Goal: Task Accomplishment & Management: Use online tool/utility

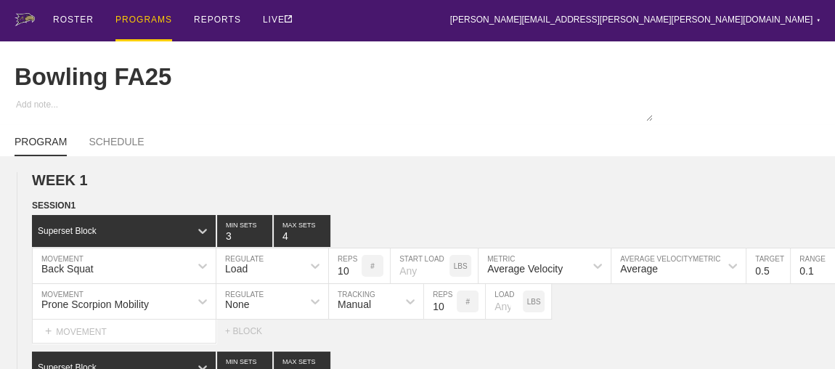
click at [149, 18] on div "PROGRAMS" at bounding box center [143, 20] width 57 height 41
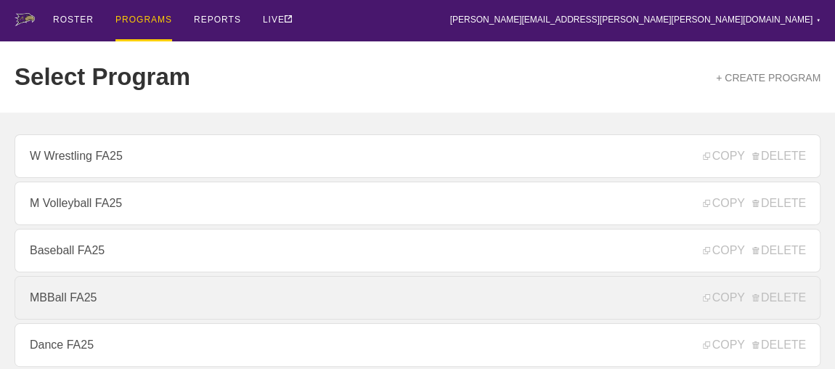
click at [70, 301] on link "MBBall FA25" at bounding box center [418, 298] width 806 height 44
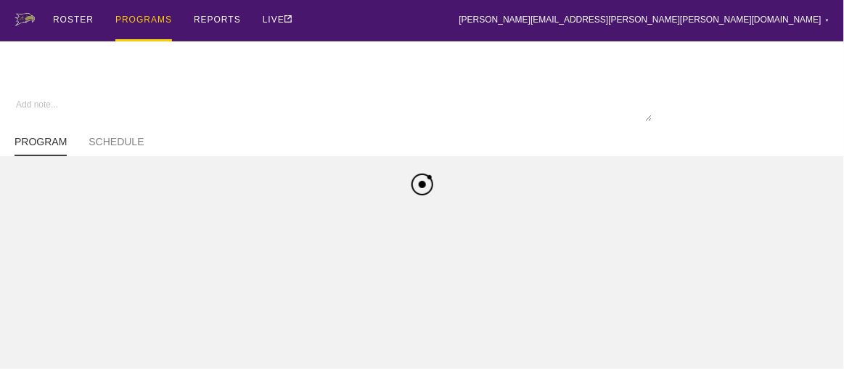
type textarea "x"
type input "MBBall FA25"
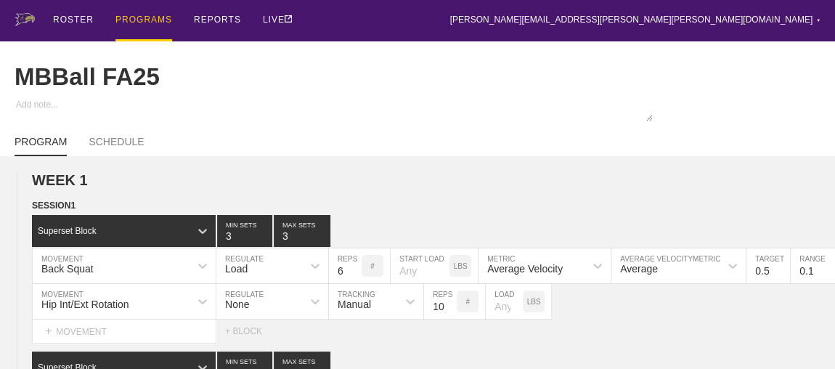
click at [148, 19] on div "PROGRAMS" at bounding box center [143, 20] width 57 height 41
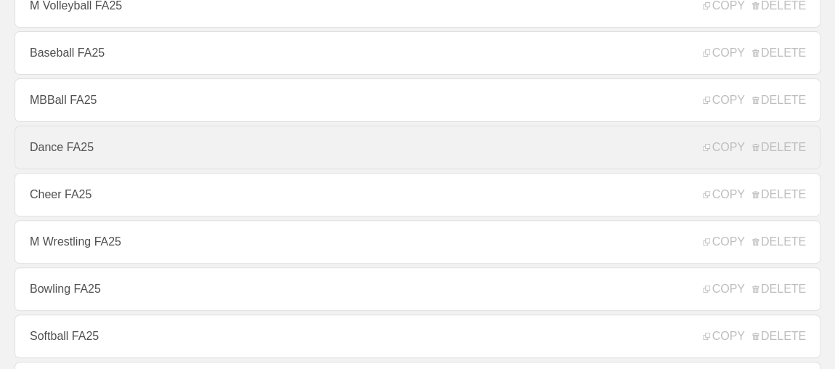
scroll to position [396, 0]
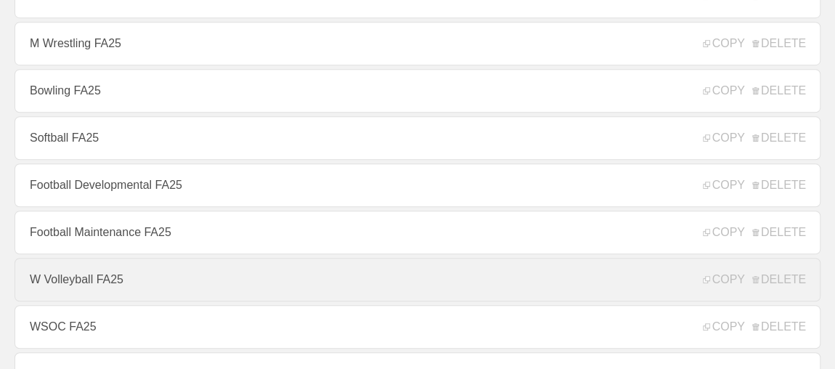
click at [97, 287] on link "W Volleyball FA25" at bounding box center [418, 280] width 806 height 44
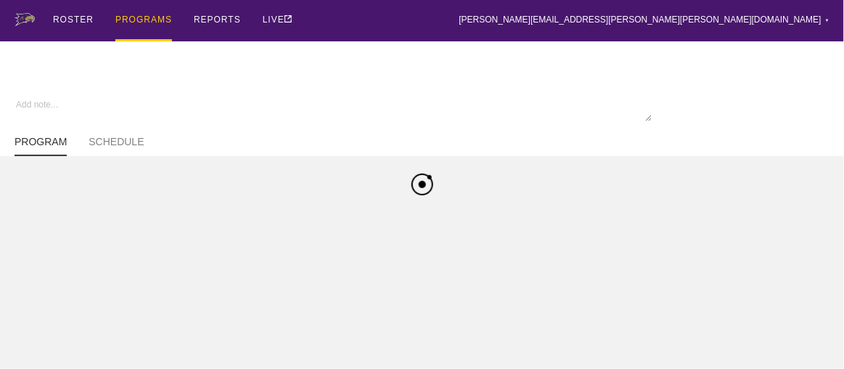
type textarea "x"
type input "W Volleyball FA25"
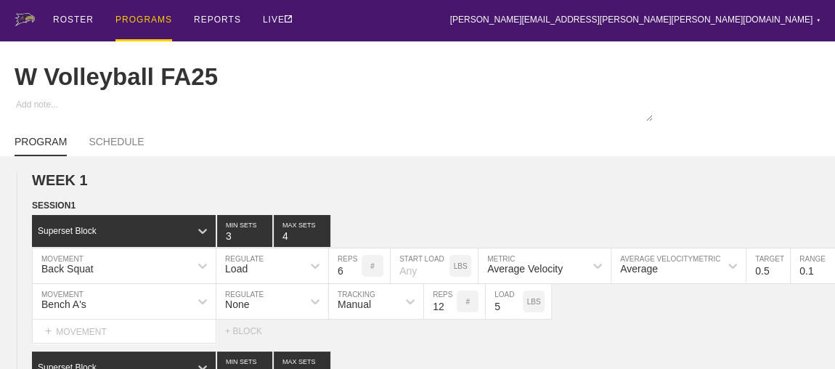
click at [134, 22] on div "PROGRAMS" at bounding box center [143, 20] width 57 height 41
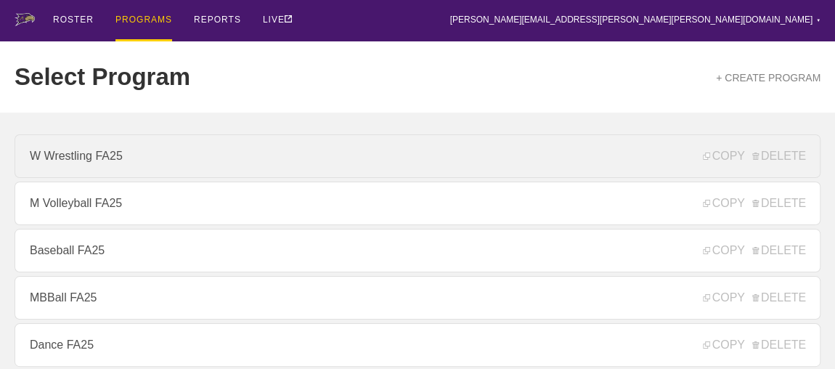
click at [86, 161] on link "W Wrestling FA25" at bounding box center [418, 156] width 806 height 44
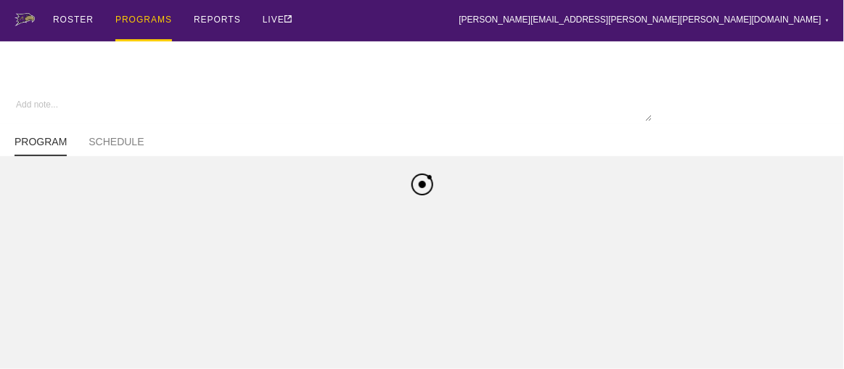
type textarea "x"
type input "W Wrestling FA25"
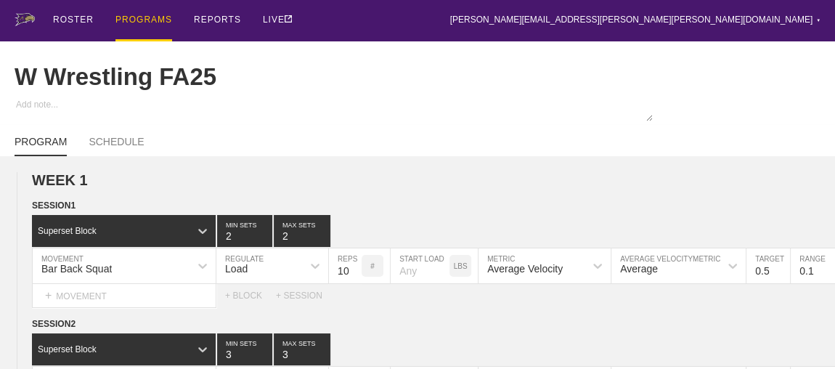
click at [142, 23] on div "PROGRAMS" at bounding box center [143, 20] width 57 height 41
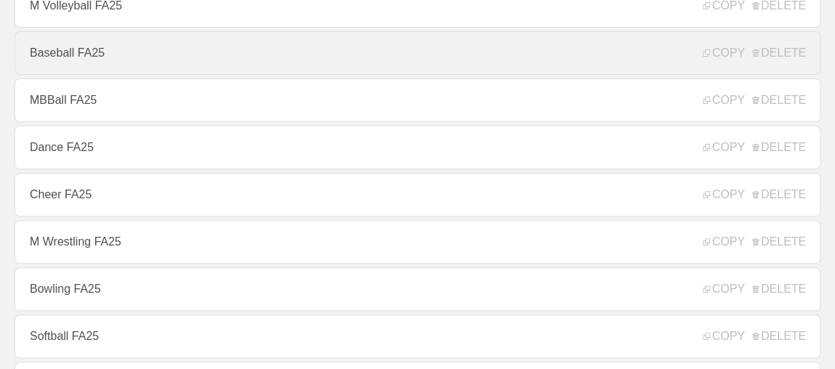
scroll to position [197, 0]
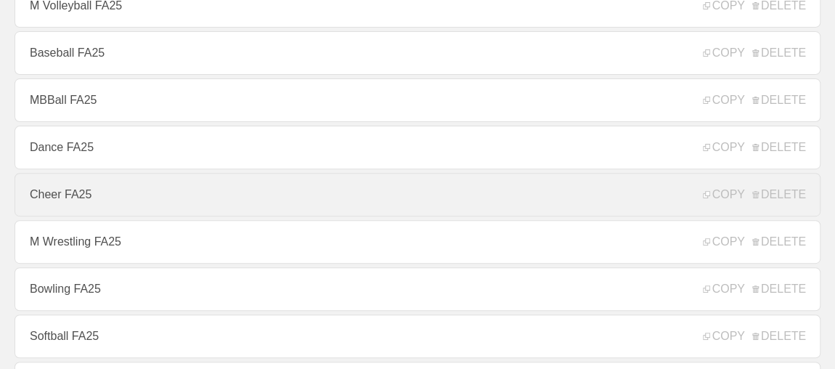
click at [67, 203] on link "Cheer FA25" at bounding box center [418, 195] width 806 height 44
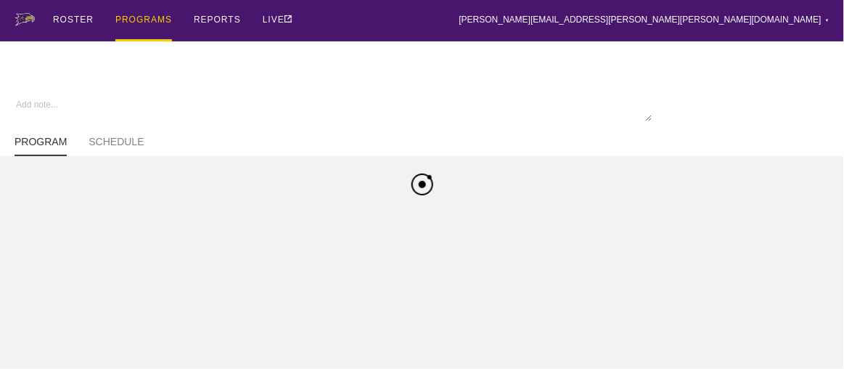
type textarea "x"
type input "Cheer FA25"
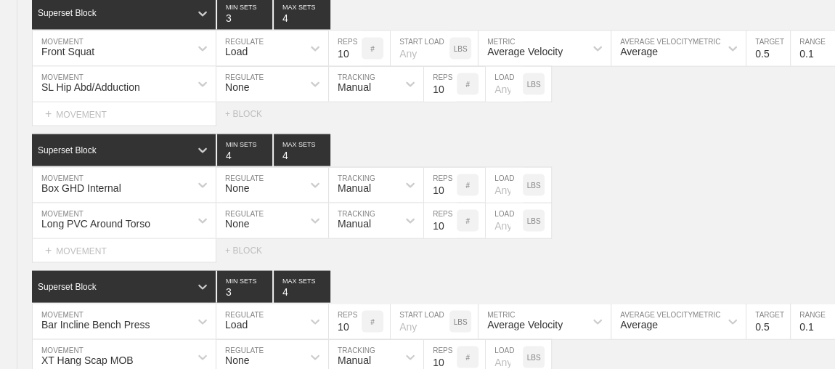
scroll to position [1467, 0]
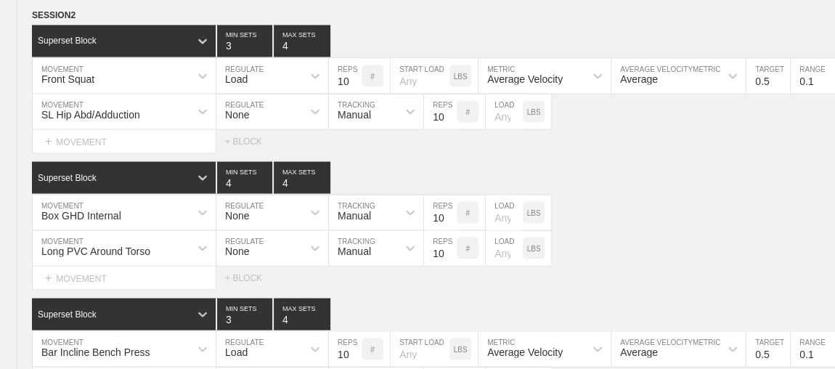
click at [238, 124] on div "None" at bounding box center [259, 111] width 86 height 25
click at [630, 188] on div "Superset Block 4 MIN SETS 4 MAX SETS" at bounding box center [433, 178] width 803 height 32
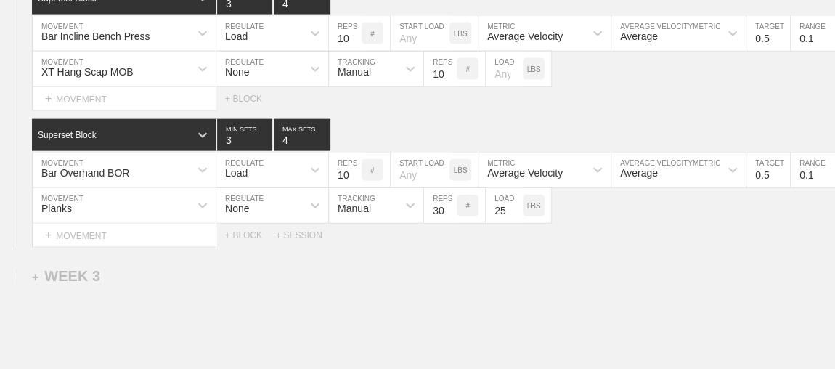
scroll to position [1731, 0]
